Goal: Information Seeking & Learning: Learn about a topic

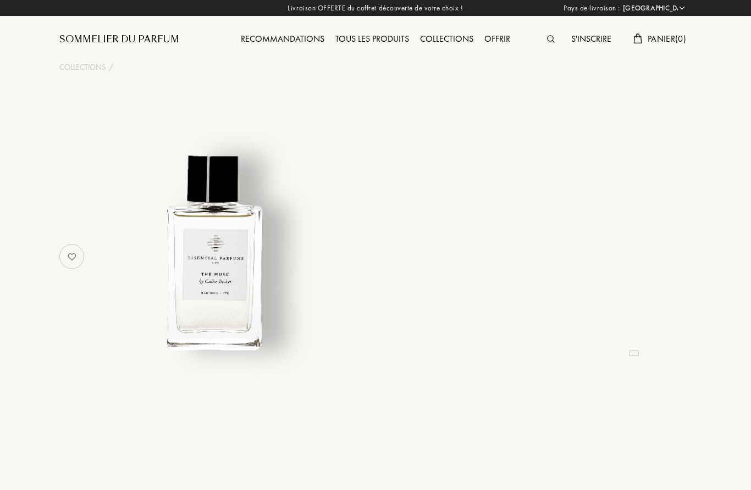
select select "FR"
select select "3"
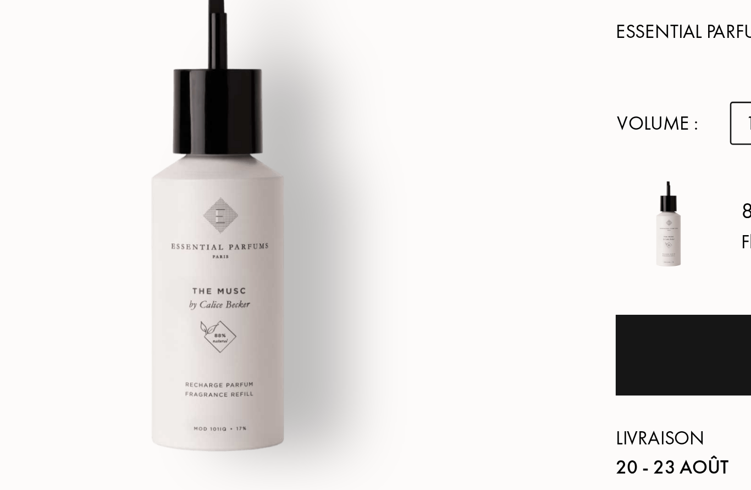
select select "3"
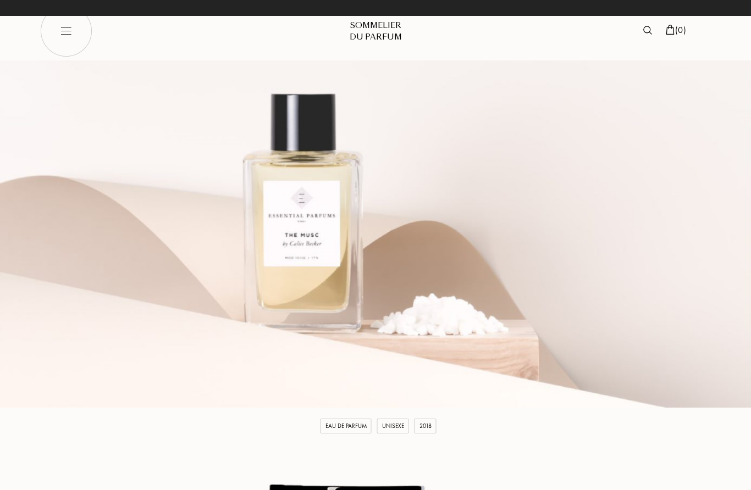
scroll to position [0, -630]
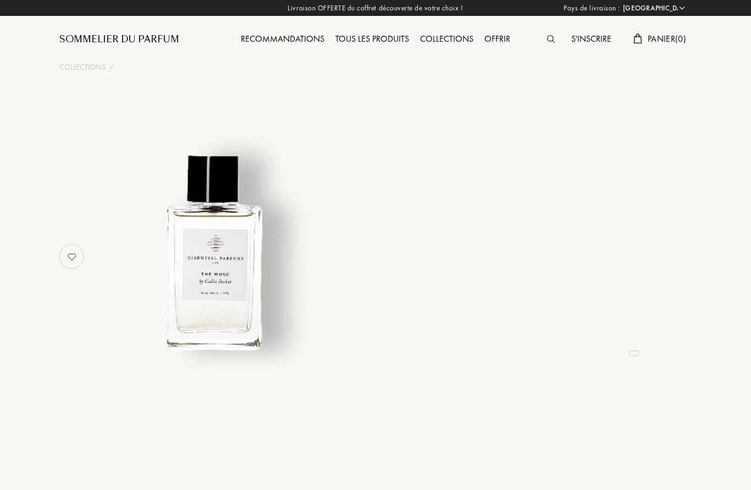
select select "FR"
select select "3"
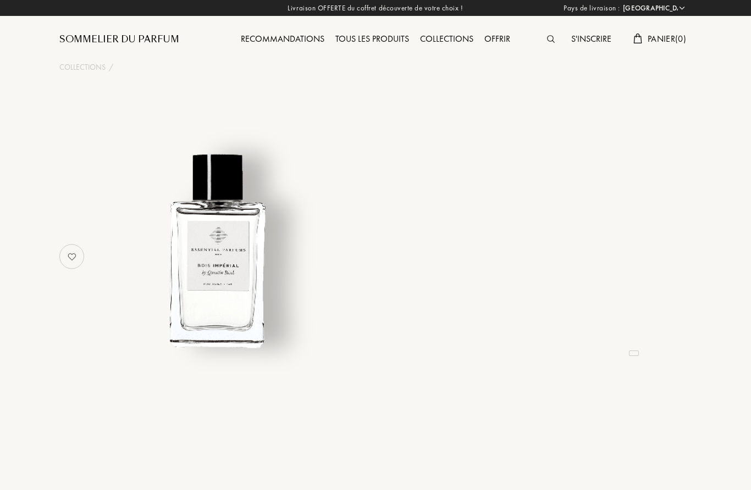
select select "FR"
